Goal: Obtain resource: Download file/media

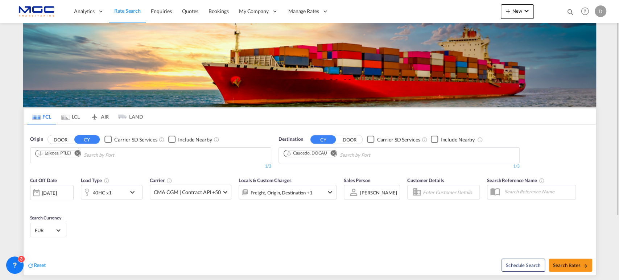
click at [77, 152] on md-icon "Remove" at bounding box center [76, 152] width 5 height 5
click at [190, 11] on span "Quotes" at bounding box center [190, 11] width 16 height 6
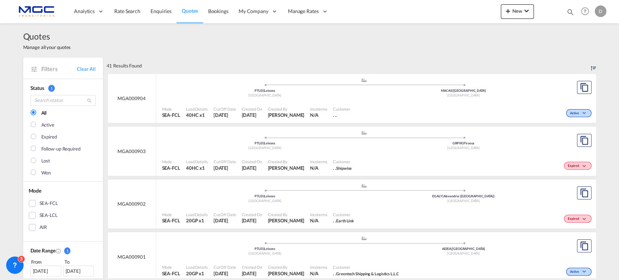
click at [391, 98] on div ".a{fill:#aaa8ad;} .a{fill:#aaa8ad;} PTLEI | Leixoes Portugal MACAS | Casablanca…" at bounding box center [364, 89] width 404 height 22
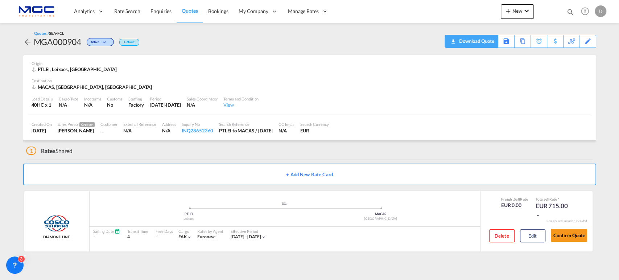
click at [484, 43] on div "Download Quote" at bounding box center [475, 41] width 37 height 12
